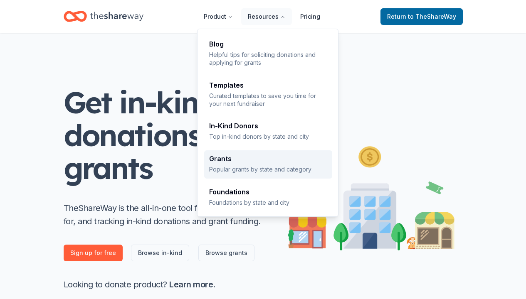
click at [226, 158] on div "Grants" at bounding box center [268, 158] width 118 height 7
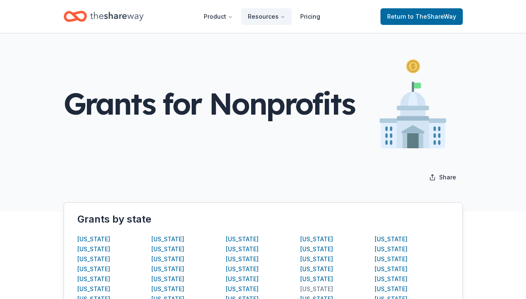
click at [307, 288] on div "Oklahoma" at bounding box center [316, 289] width 33 height 10
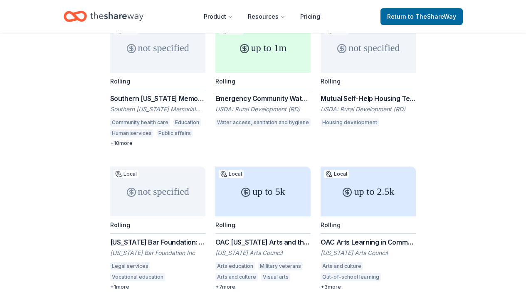
scroll to position [239, 0]
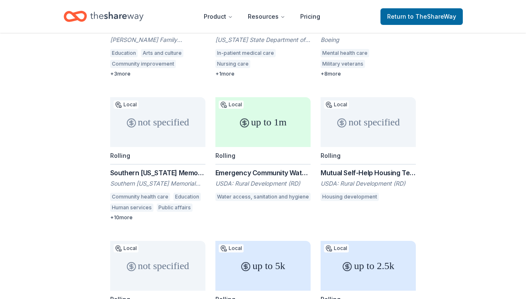
click at [151, 110] on div "not specified" at bounding box center [157, 122] width 95 height 50
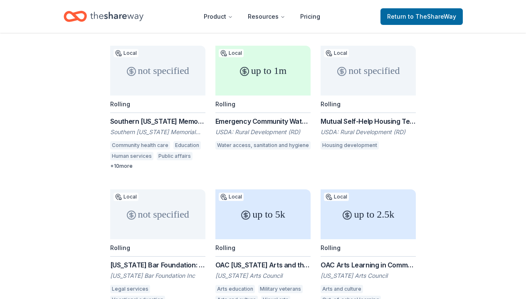
scroll to position [353, 0]
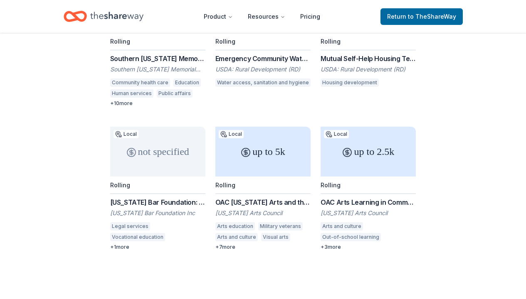
click at [138, 18] on icon "Home" at bounding box center [116, 16] width 53 height 17
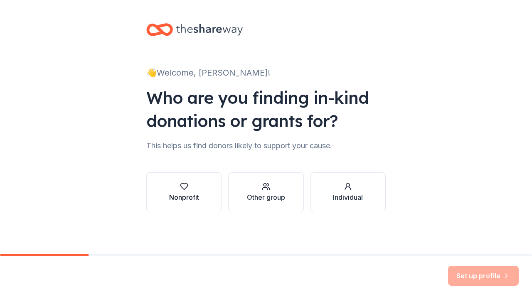
click at [197, 189] on div "button" at bounding box center [184, 187] width 30 height 8
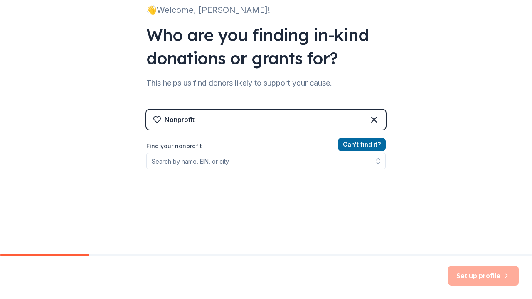
scroll to position [101, 0]
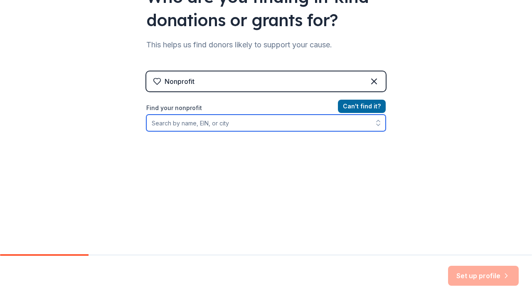
click at [168, 128] on input "Find your nonprofit" at bounding box center [265, 123] width 239 height 17
type input "[DEMOGRAPHIC_DATA]"
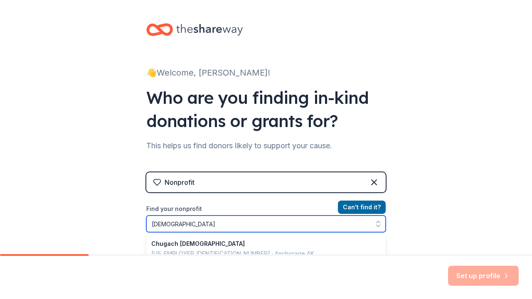
scroll to position [45, 0]
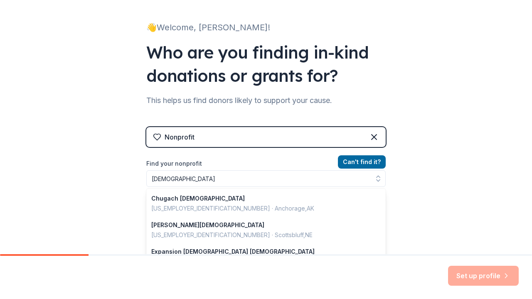
click at [373, 136] on div "Nonprofit Can ' t find it? Find your nonprofit [DEMOGRAPHIC_DATA] [GEOGRAPHIC_D…" at bounding box center [265, 198] width 239 height 143
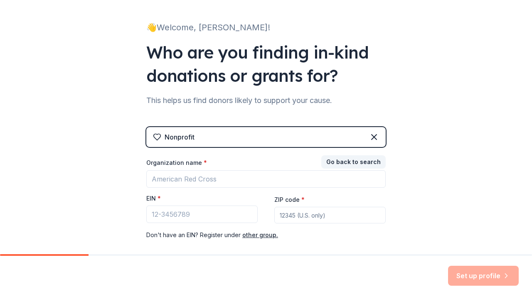
click at [373, 136] on icon at bounding box center [374, 137] width 5 height 5
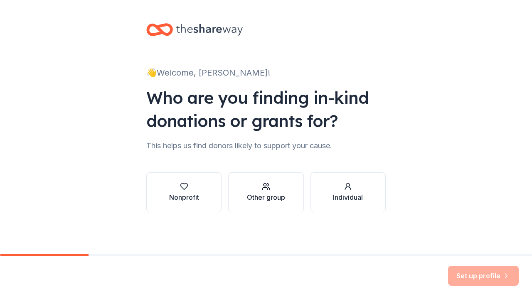
click at [275, 202] on div "Other group" at bounding box center [266, 198] width 38 height 10
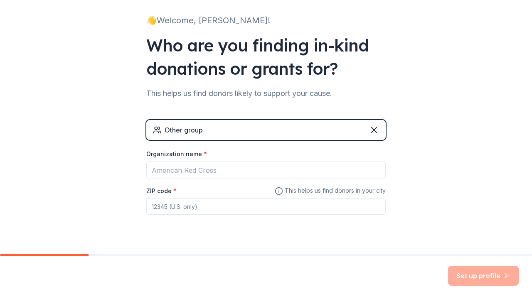
scroll to position [69, 0]
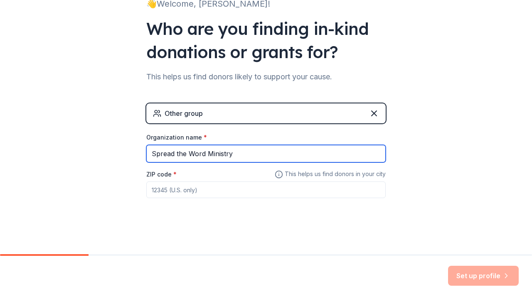
type input "Spread the Word Ministry"
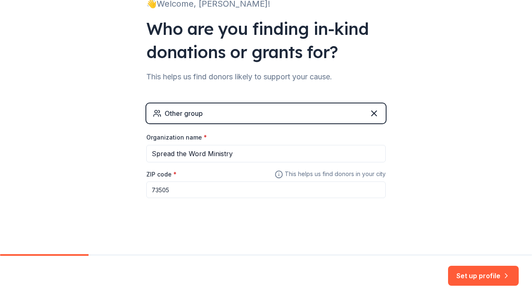
type input "73505"
click at [487, 275] on button "Set up profile" at bounding box center [483, 276] width 71 height 20
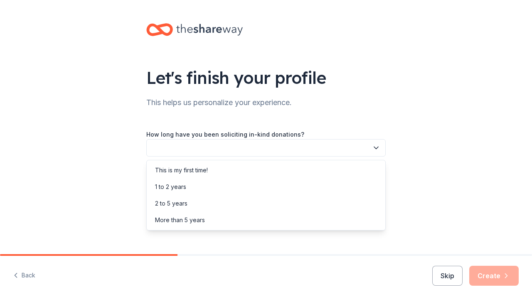
click at [377, 148] on icon "button" at bounding box center [376, 148] width 8 height 8
click at [358, 168] on div "This is my first time!" at bounding box center [265, 170] width 235 height 17
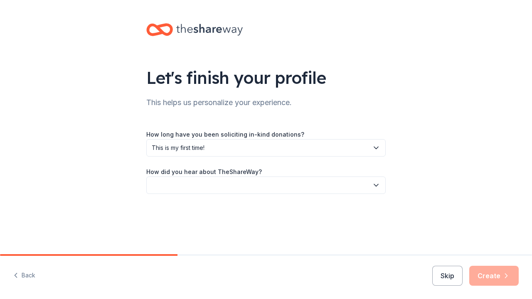
click at [376, 185] on icon "button" at bounding box center [376, 185] width 8 height 8
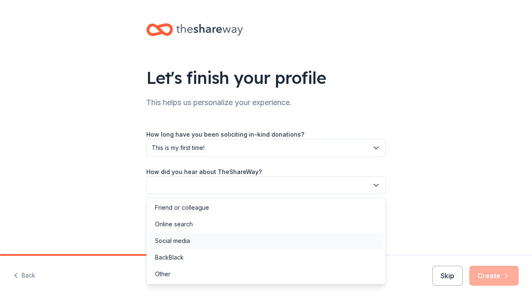
click at [181, 243] on div "Social media" at bounding box center [172, 241] width 35 height 10
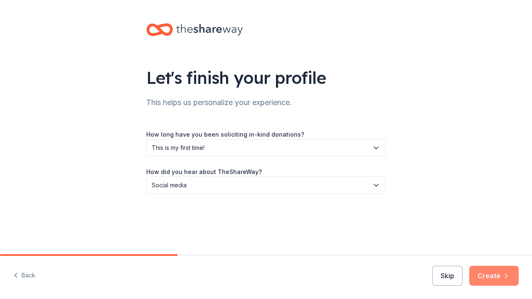
click at [500, 279] on button "Create" at bounding box center [493, 276] width 49 height 20
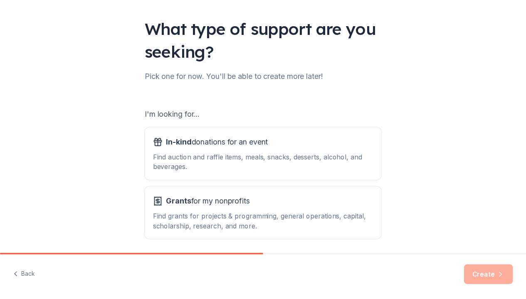
scroll to position [57, 0]
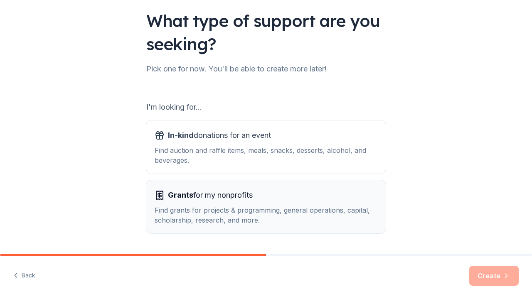
click at [227, 210] on div "Find grants for projects & programming, general operations, capital, scholarshi…" at bounding box center [266, 215] width 223 height 20
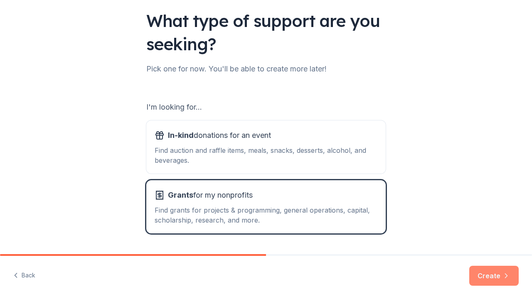
click at [495, 274] on button "Create" at bounding box center [493, 276] width 49 height 20
